Goal: Check status

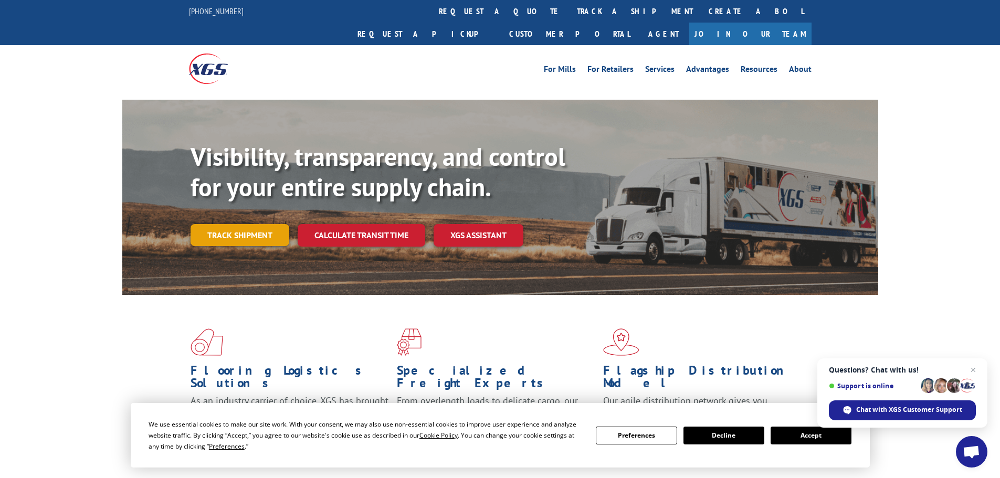
click at [243, 224] on link "Track shipment" at bounding box center [240, 235] width 99 height 22
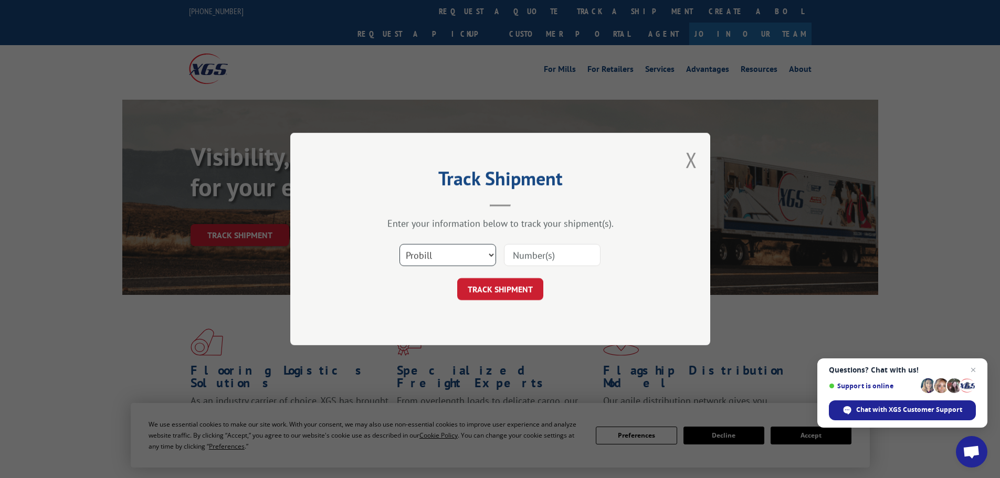
click at [490, 256] on select "Select category... Probill BOL PO" at bounding box center [448, 255] width 97 height 22
select select "po"
click at [400, 244] on select "Select category... Probill BOL PO" at bounding box center [448, 255] width 97 height 22
paste input "20503758"
type input "20503758"
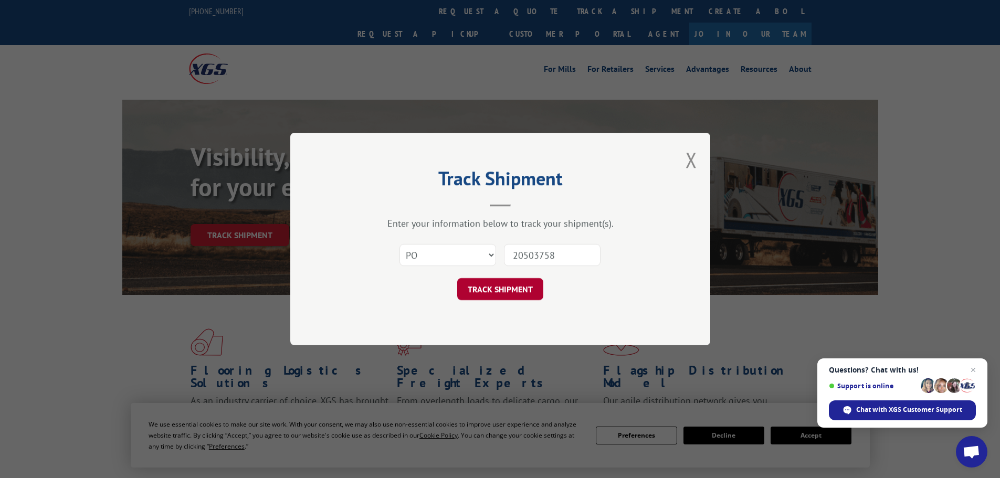
click at [518, 290] on button "TRACK SHIPMENT" at bounding box center [500, 289] width 86 height 22
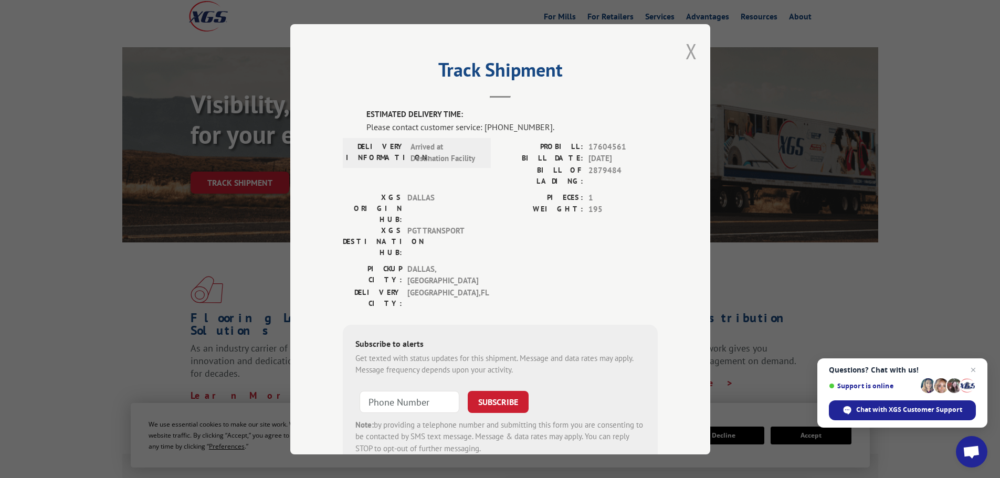
click at [688, 48] on button "Close modal" at bounding box center [692, 51] width 12 height 28
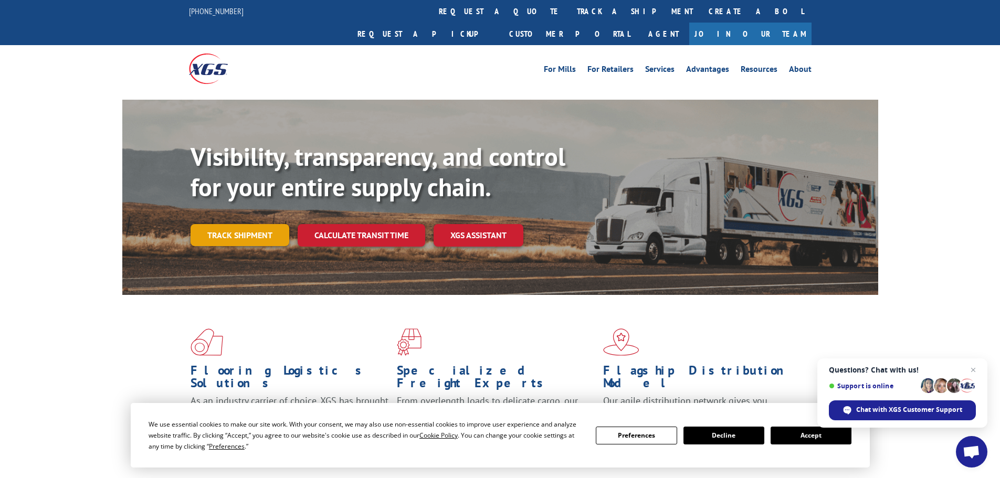
click at [227, 224] on link "Track shipment" at bounding box center [240, 235] width 99 height 22
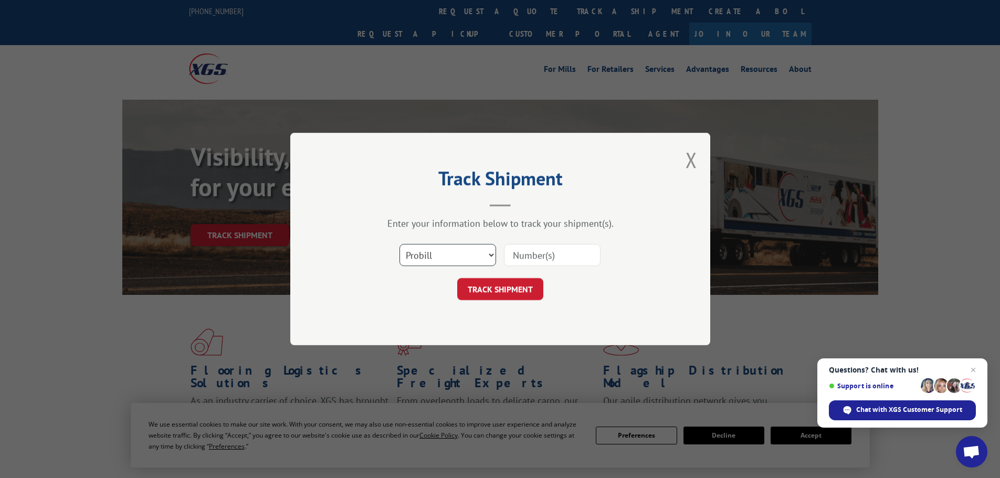
click at [489, 254] on select "Select category... Probill BOL PO" at bounding box center [448, 255] width 97 height 22
select select "po"
click at [400, 244] on select "Select category... Probill BOL PO" at bounding box center [448, 255] width 97 height 22
paste input "20503758"
type input "20503758"
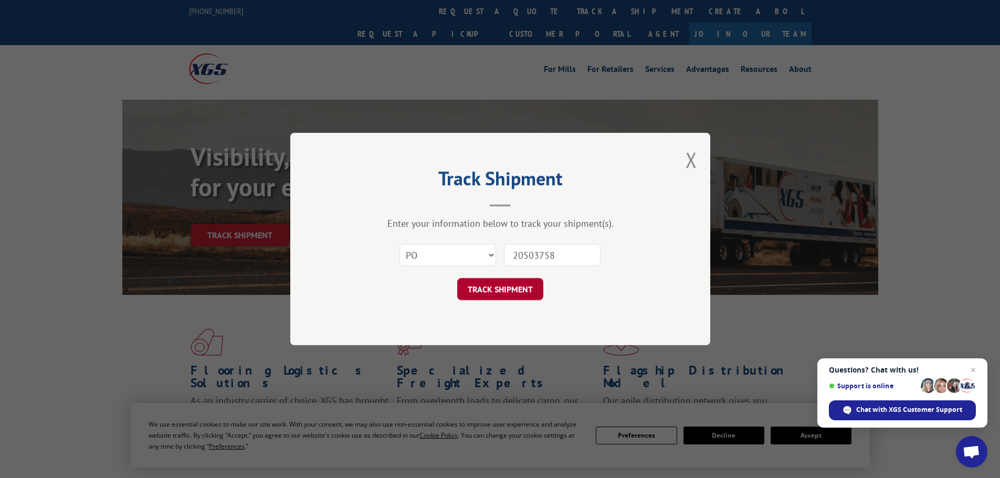
click at [513, 290] on button "TRACK SHIPMENT" at bounding box center [500, 289] width 86 height 22
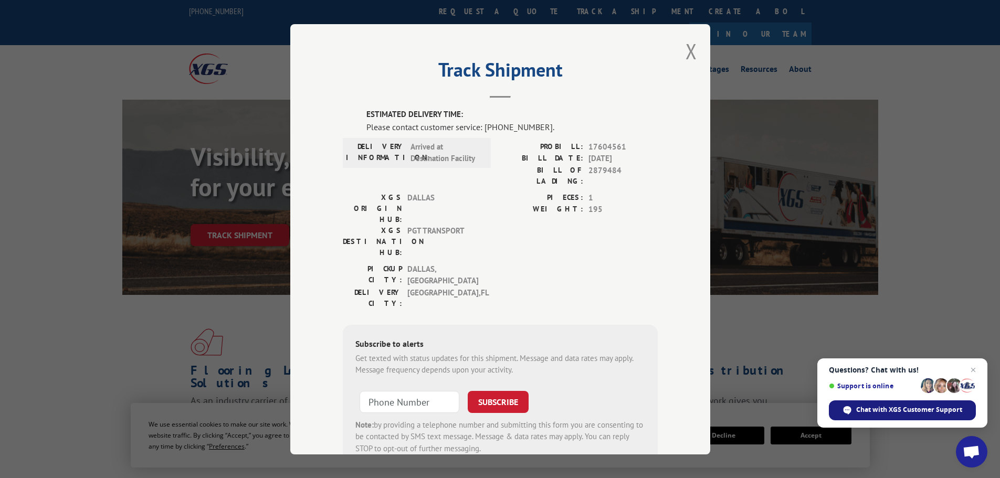
click at [911, 410] on span "Chat with XGS Customer Support" at bounding box center [909, 409] width 106 height 9
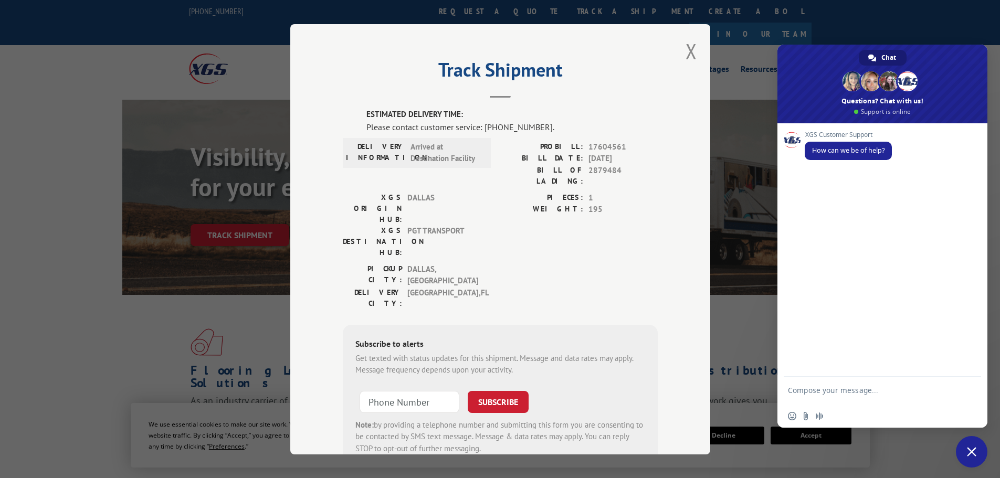
click at [821, 388] on textarea "Compose your message..." at bounding box center [871, 395] width 166 height 19
type textarea "Checking status for PO#20503758"
click at [972, 394] on span "Send" at bounding box center [970, 392] width 8 height 8
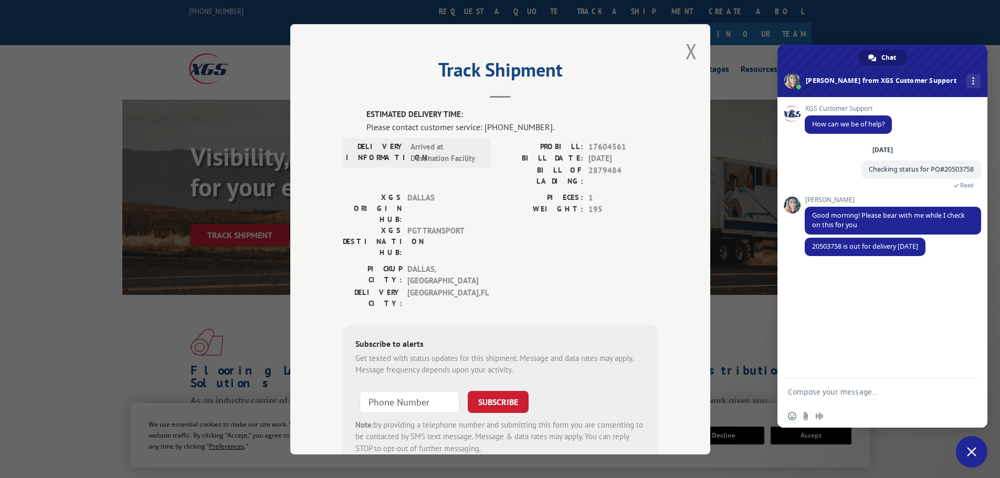
click at [902, 390] on textarea "Compose your message..." at bounding box center [871, 391] width 166 height 9
type textarea "t"
type textarea "Thank you."
click at [966, 389] on span "Send" at bounding box center [970, 392] width 8 height 8
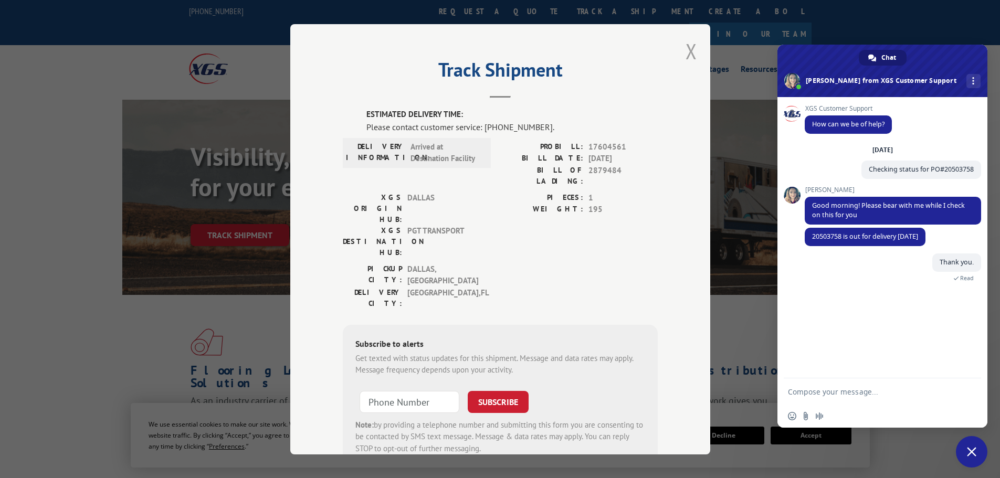
click at [688, 45] on button "Close modal" at bounding box center [692, 51] width 12 height 28
